Goal: Transaction & Acquisition: Book appointment/travel/reservation

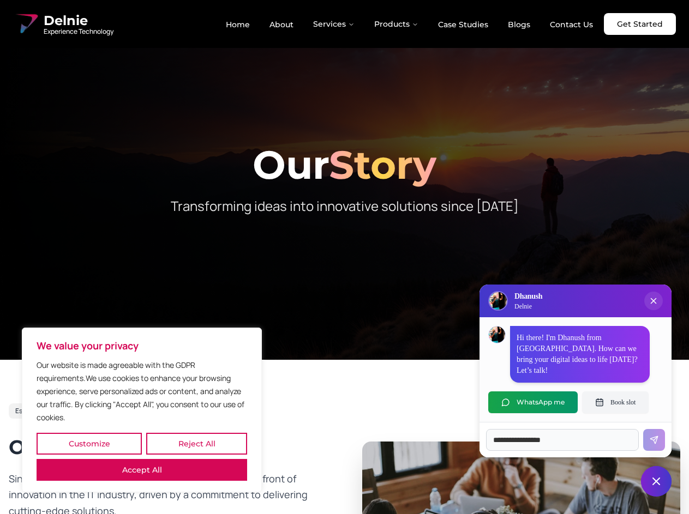
click at [89, 444] on button "Customize" at bounding box center [89, 444] width 105 height 22
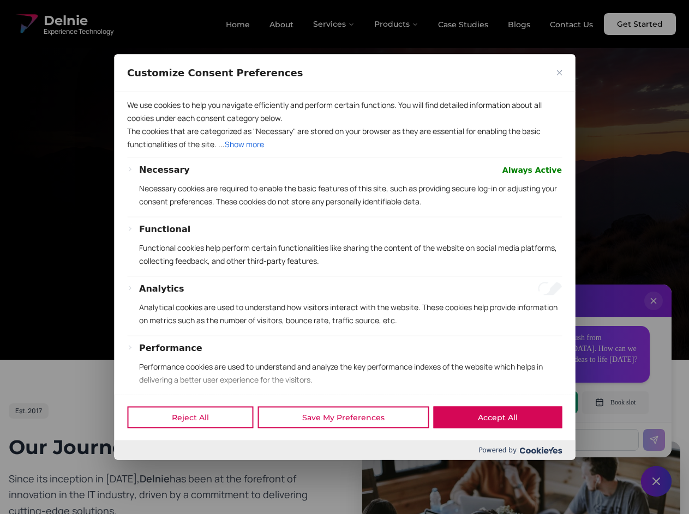
click at [196, 92] on div "Customize Consent Preferences" at bounding box center [344, 73] width 461 height 38
click at [142, 429] on button "Reject All" at bounding box center [190, 418] width 126 height 22
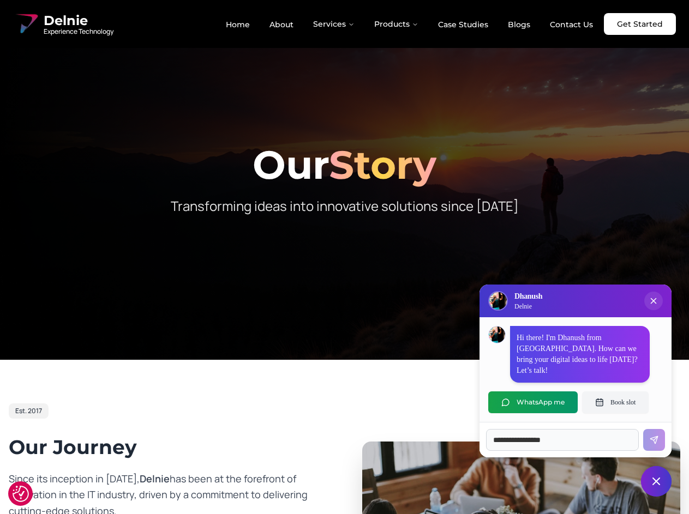
click at [344, 257] on div at bounding box center [344, 180] width 689 height 360
click at [334, 24] on button "Services" at bounding box center [333, 24] width 59 height 22
click at [396, 24] on button "Products" at bounding box center [396, 24] width 62 height 22
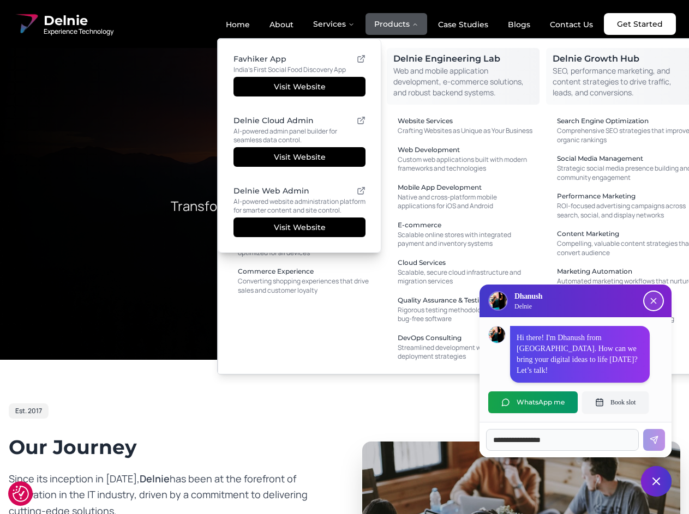
click at [653, 304] on icon "Close chat popup" at bounding box center [653, 301] width 5 height 5
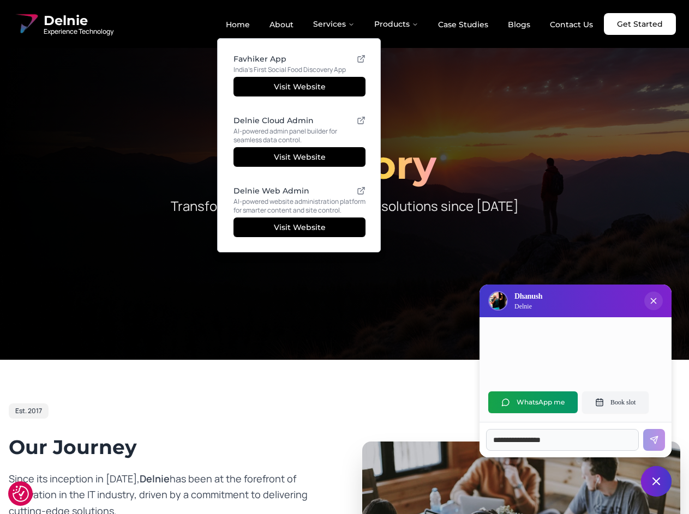
click at [533, 402] on button "WhatsApp me" at bounding box center [532, 403] width 89 height 22
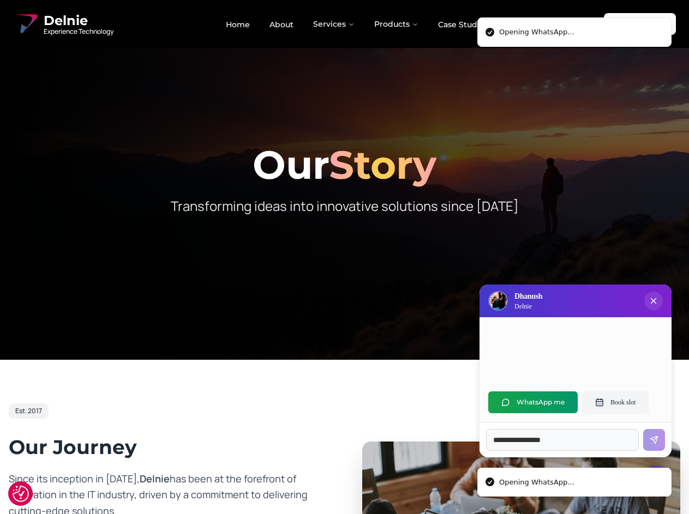
click at [615, 402] on button "Book slot" at bounding box center [615, 403] width 67 height 22
